Goal: Check status: Check status

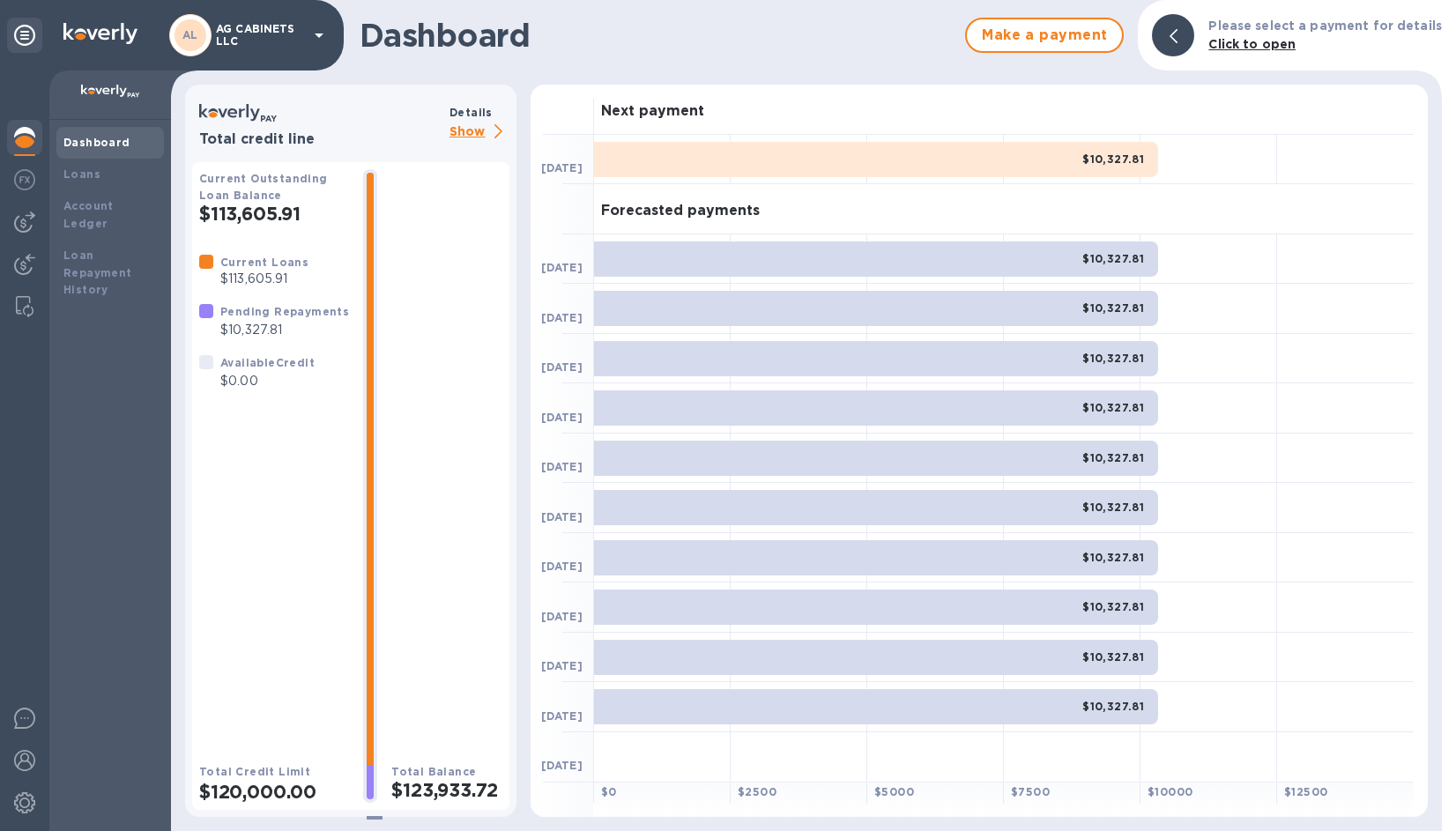
click at [84, 142] on b "Dashboard" at bounding box center [97, 142] width 67 height 13
click at [86, 174] on b "Loans" at bounding box center [82, 174] width 37 height 13
